Goal: Check status

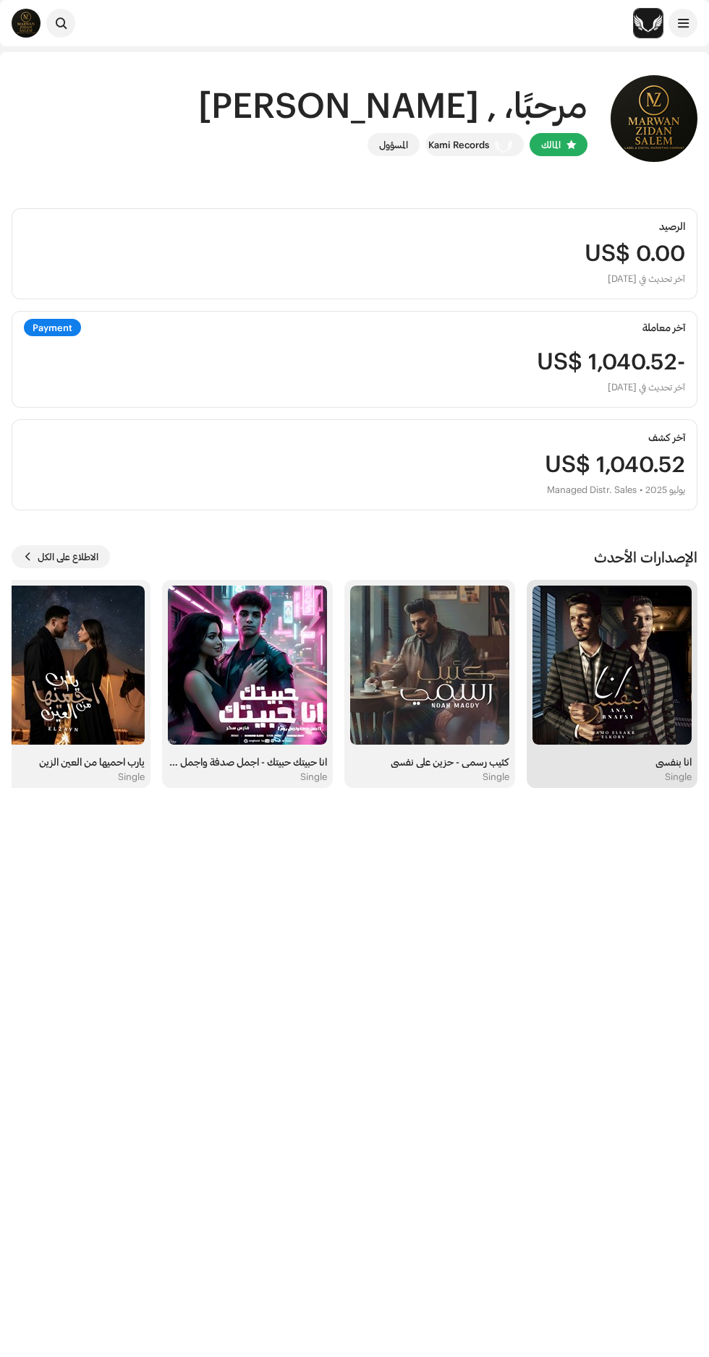
click at [620, 694] on img at bounding box center [611, 665] width 159 height 159
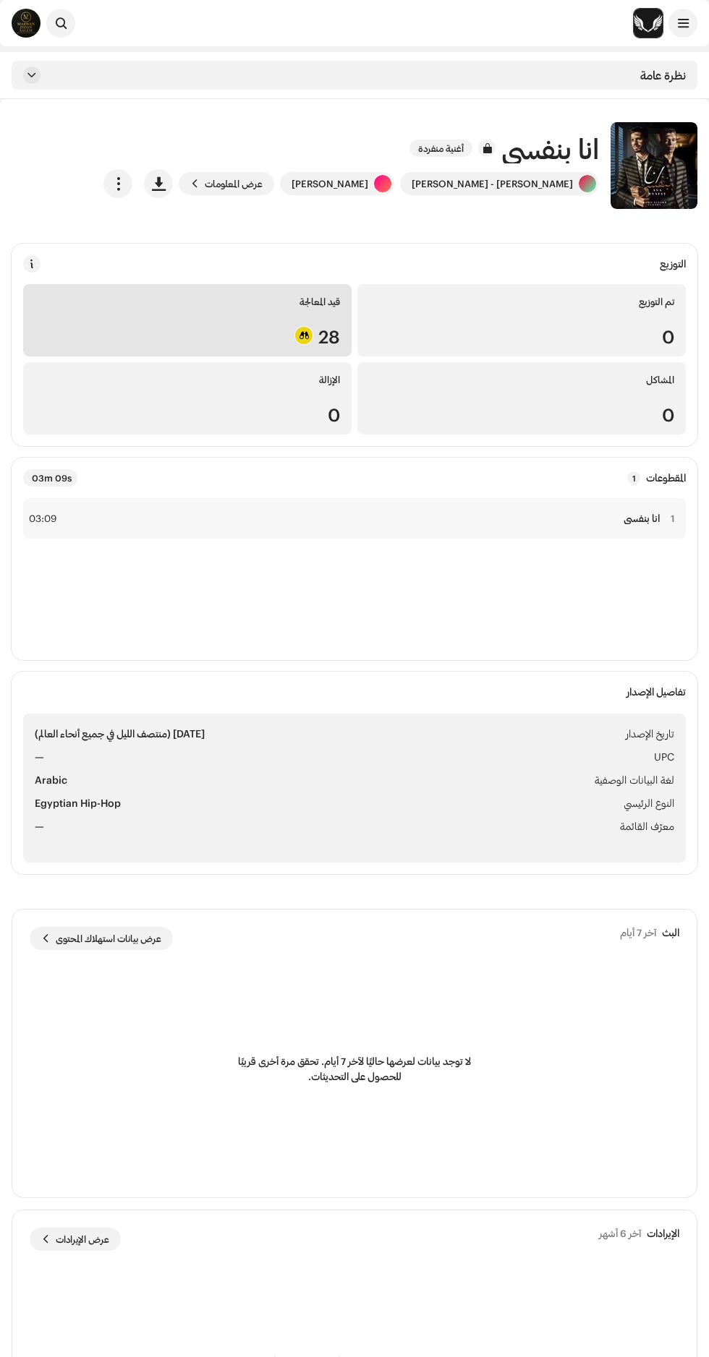
click at [145, 302] on div "قيد المعالجة" at bounding box center [187, 302] width 305 height 12
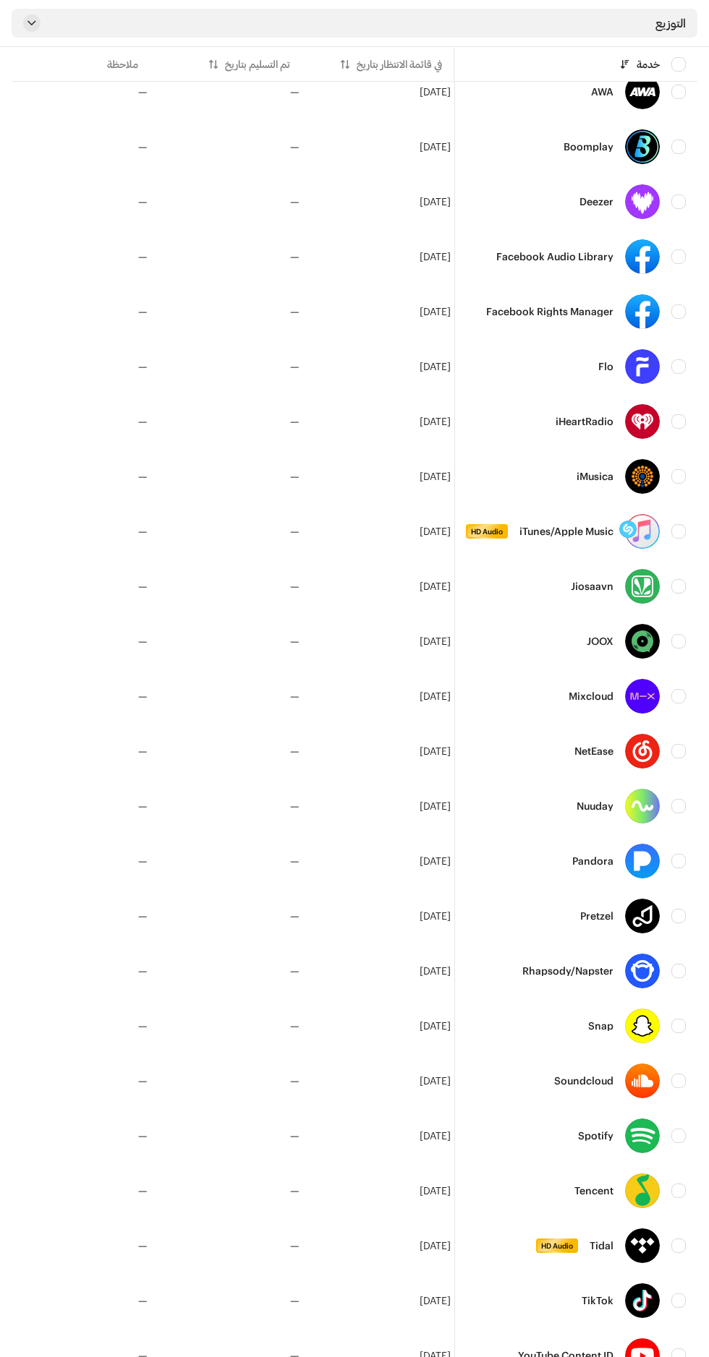
scroll to position [0, -7]
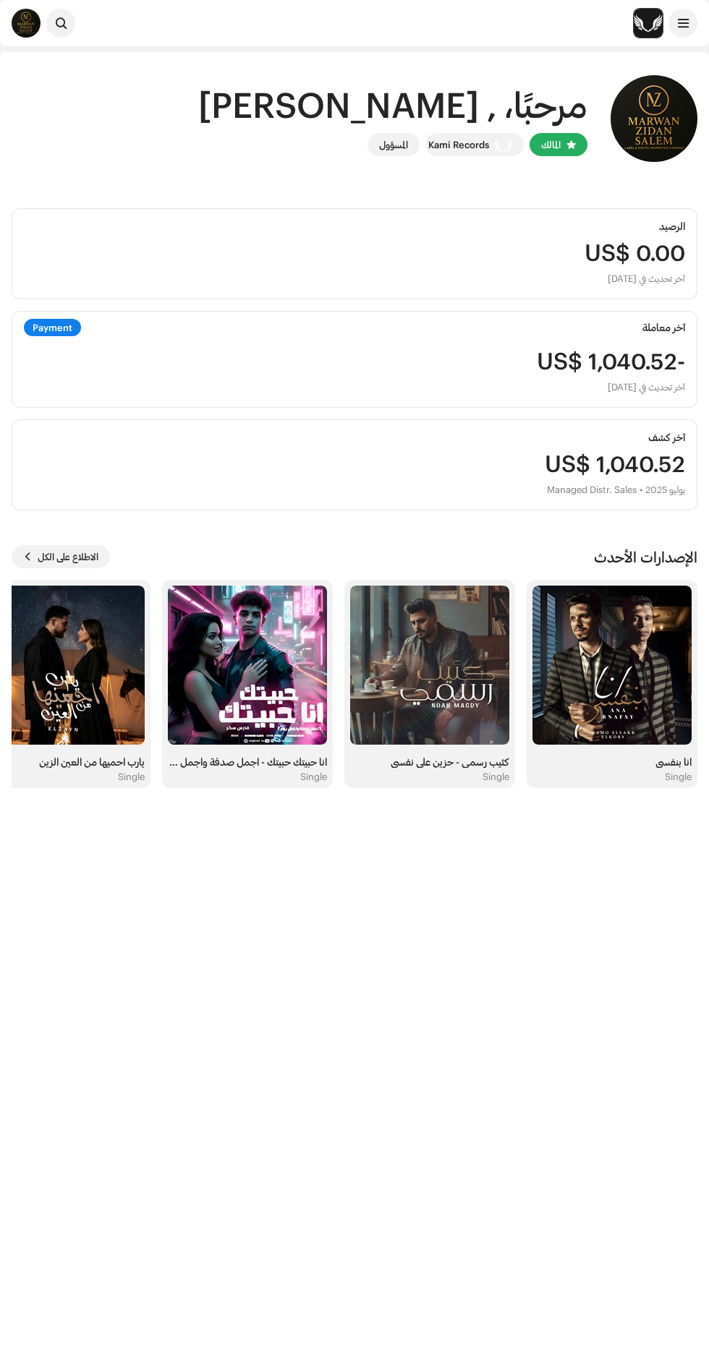
scroll to position [7, 0]
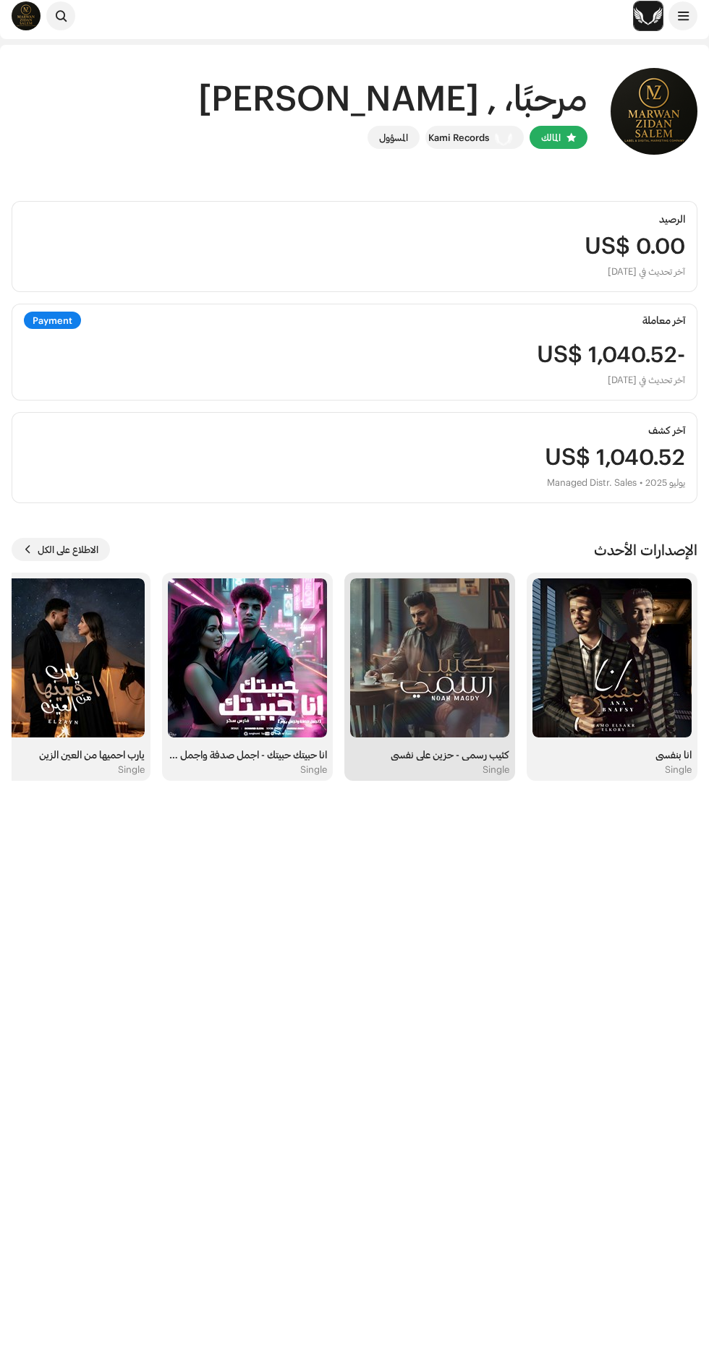
click at [437, 662] on img at bounding box center [429, 658] width 159 height 159
